Goal: Check status: Check status

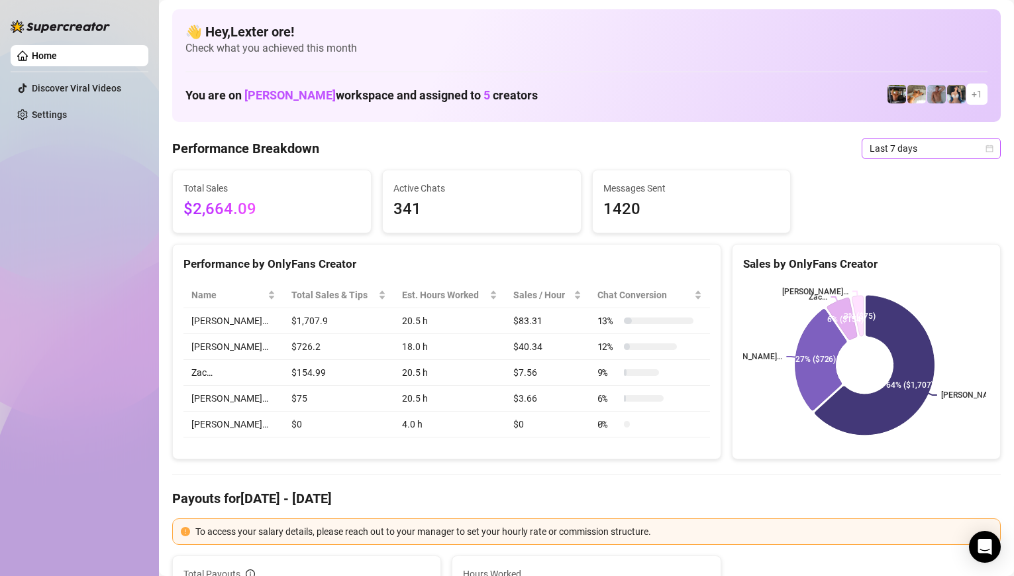
click at [988, 148] on div "Last 7 days" at bounding box center [931, 148] width 139 height 21
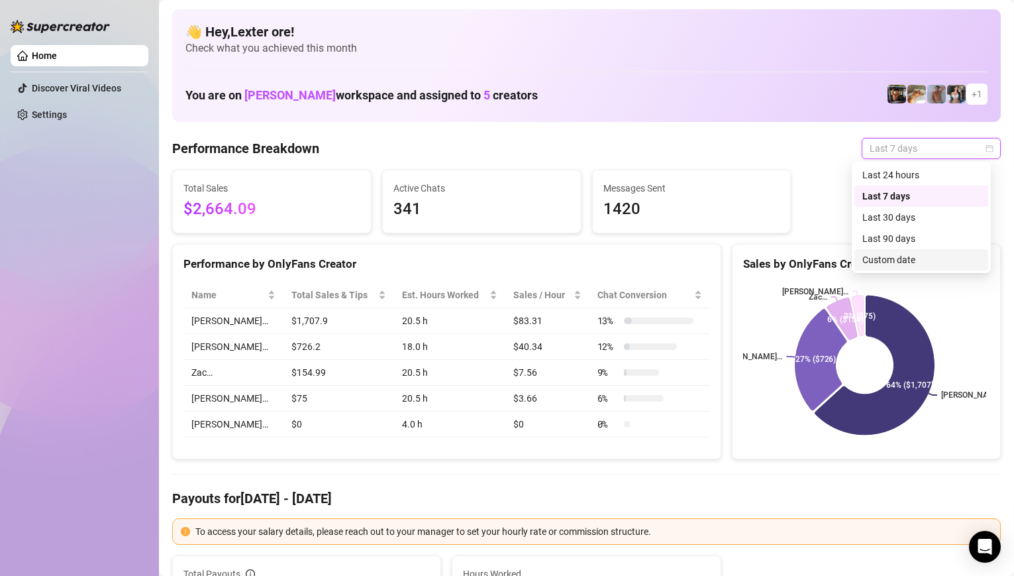
click at [901, 253] on div "Custom date" at bounding box center [922, 259] width 118 height 15
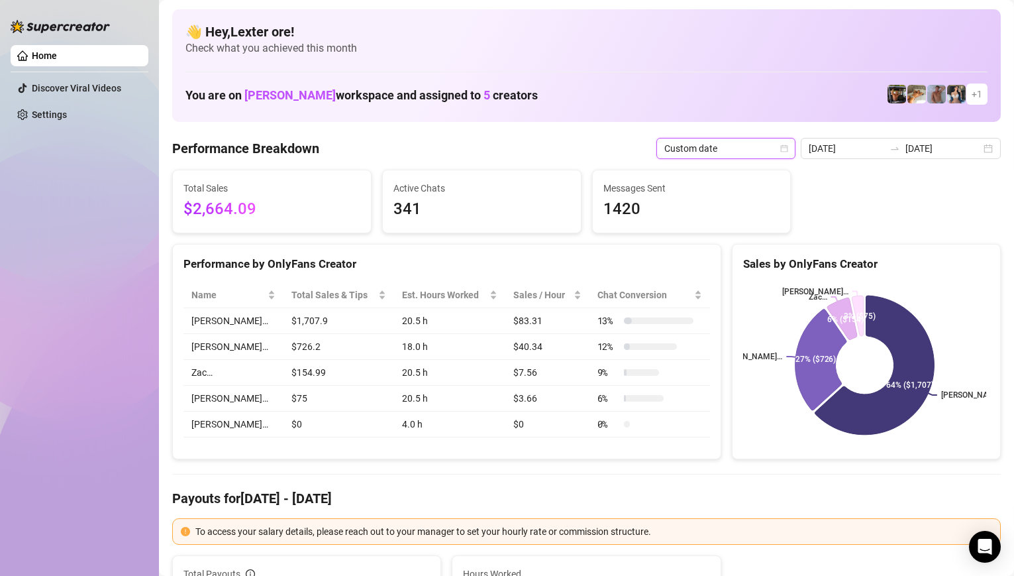
click at [902, 256] on div "Sales by OnlyFans Creator" at bounding box center [866, 264] width 246 height 18
type input "[DATE]"
click at [969, 151] on input "[DATE]" at bounding box center [944, 148] width 76 height 15
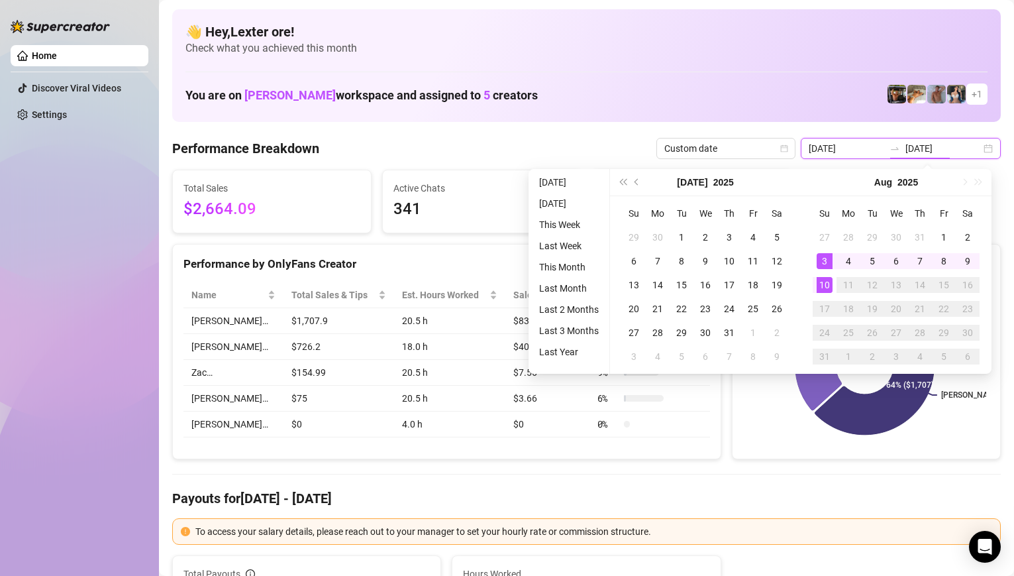
type input "[DATE]"
click at [831, 283] on div "10" at bounding box center [825, 285] width 16 height 16
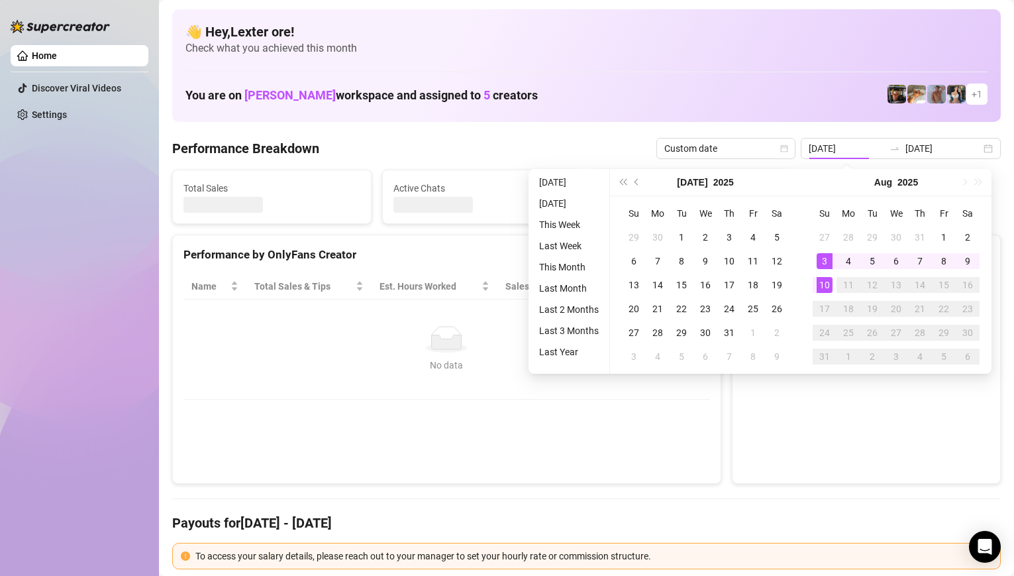
type input "[DATE]"
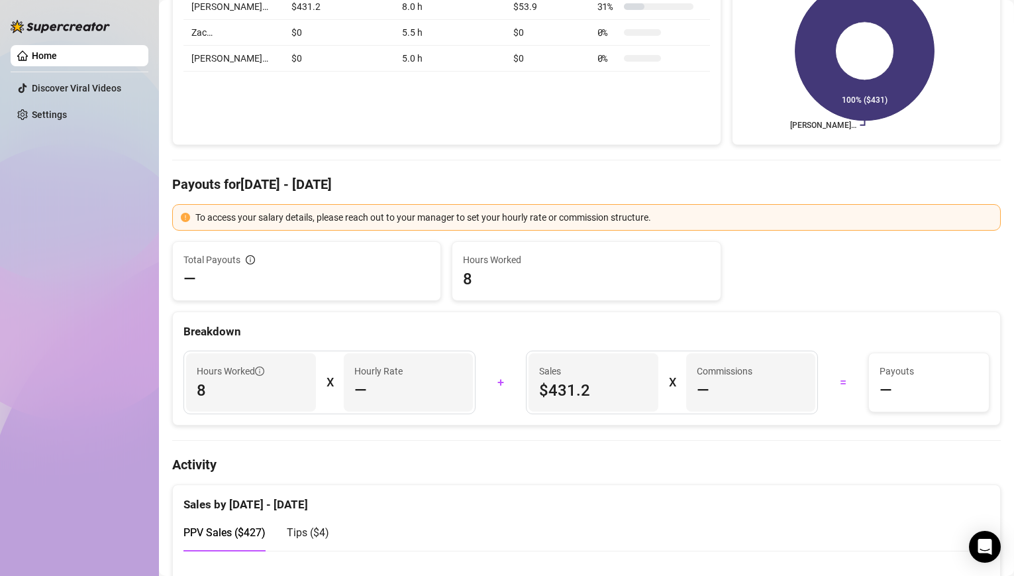
scroll to position [46, 0]
